Goal: Information Seeking & Learning: Learn about a topic

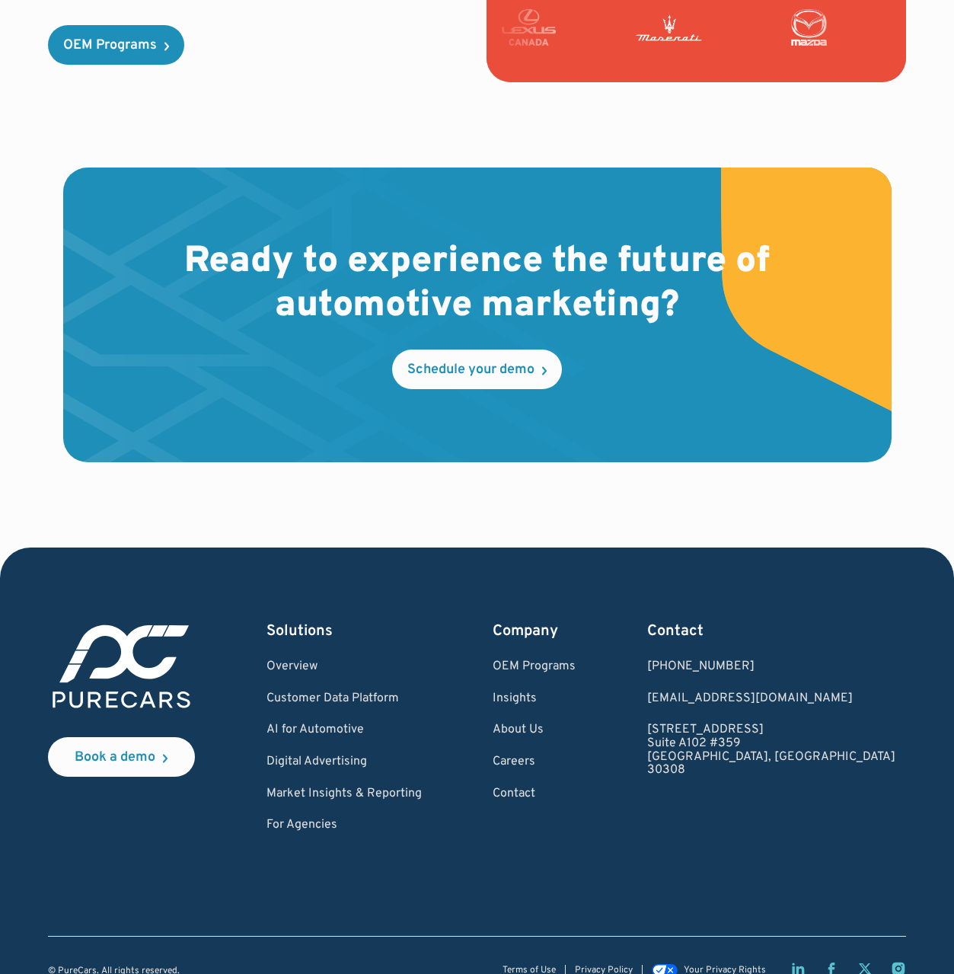
scroll to position [4171, 0]
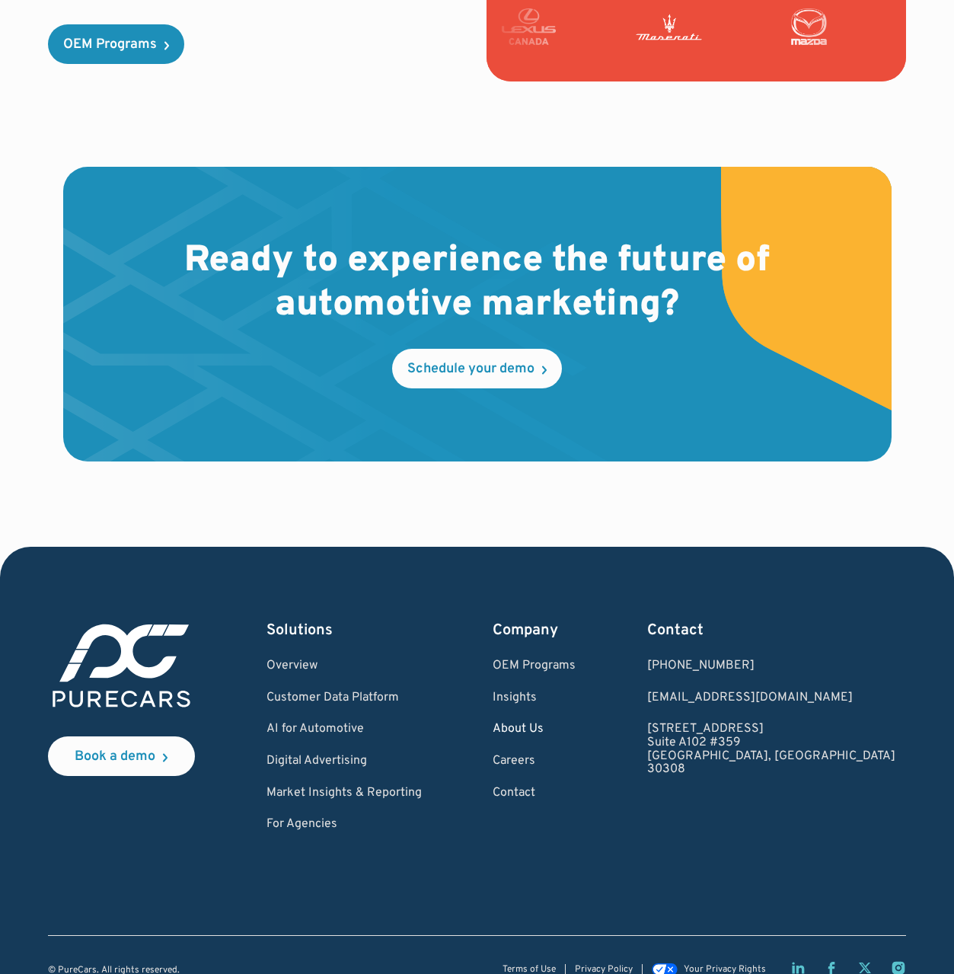
click at [576, 723] on link "About Us" at bounding box center [534, 730] width 83 height 14
click at [375, 692] on link "Customer Data Platform" at bounding box center [344, 699] width 155 height 14
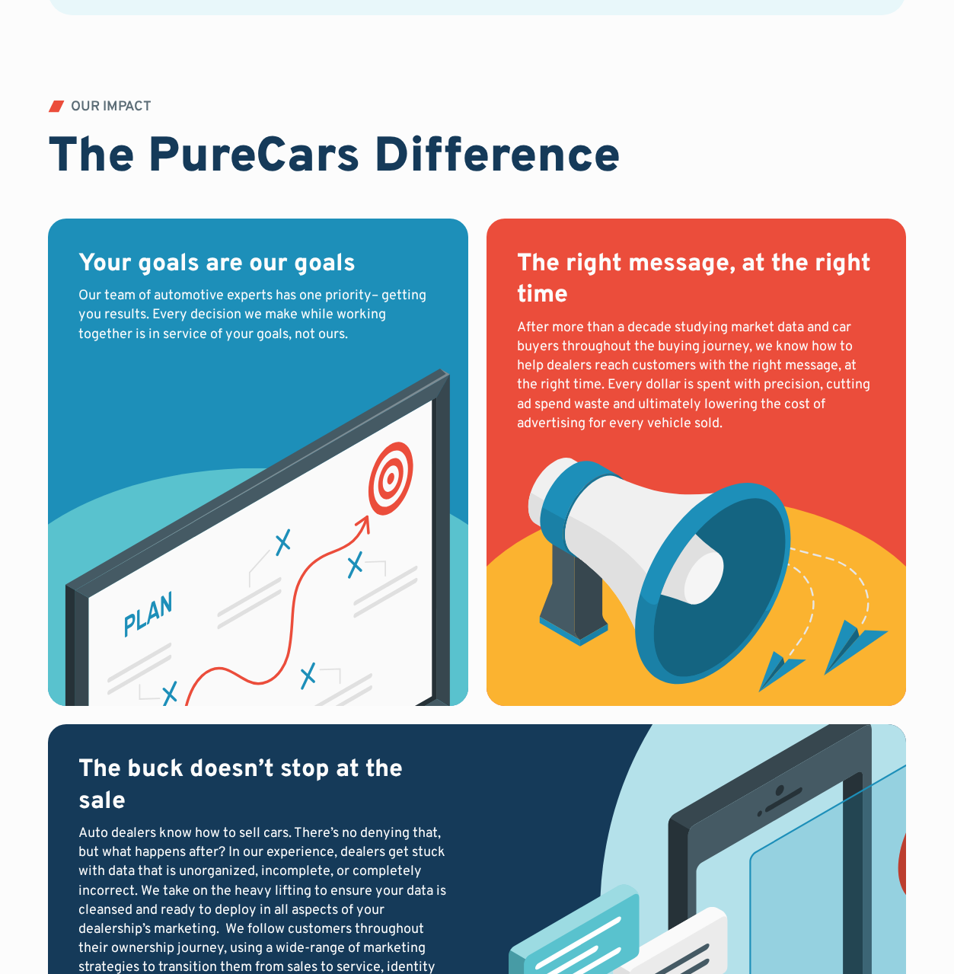
scroll to position [1581, 0]
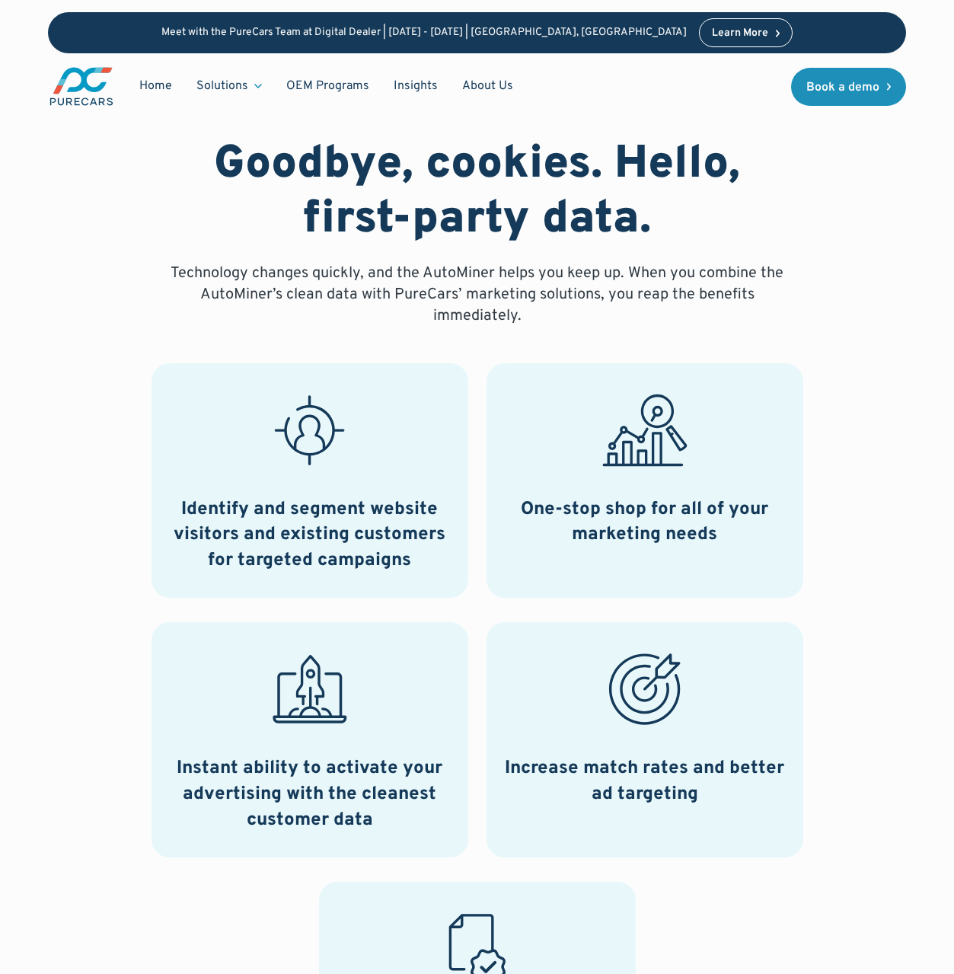
scroll to position [880, 0]
